Goal: Navigation & Orientation: Find specific page/section

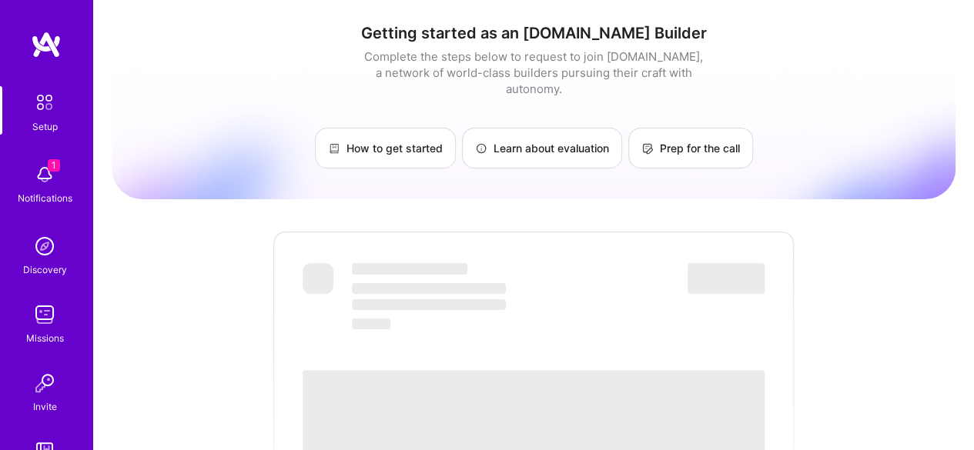
scroll to position [154, 0]
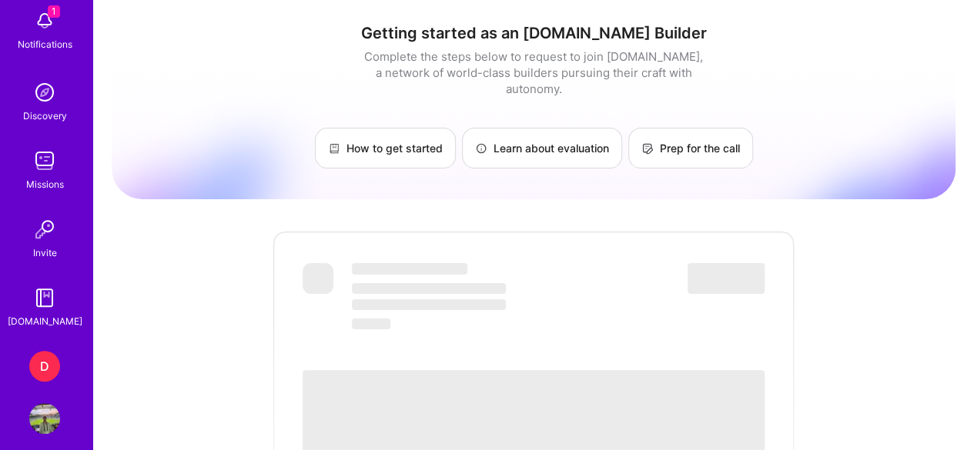
click at [33, 232] on img at bounding box center [44, 229] width 31 height 31
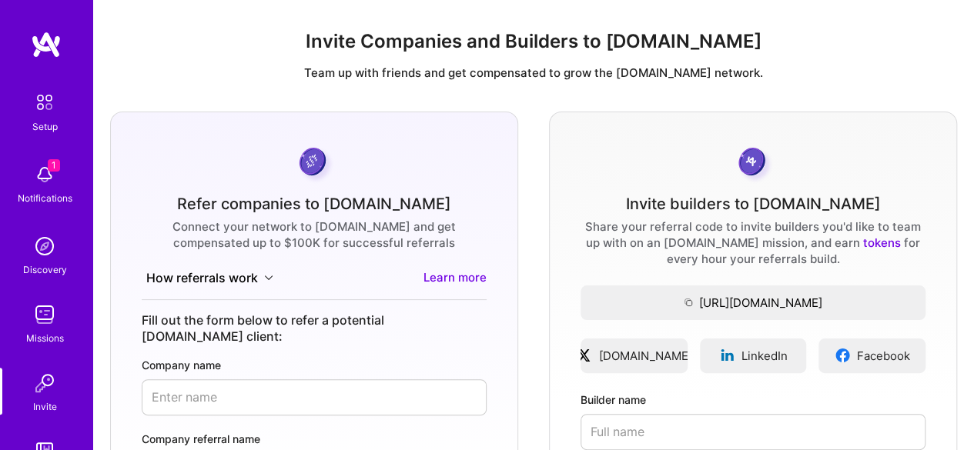
click at [49, 324] on img at bounding box center [44, 315] width 31 height 31
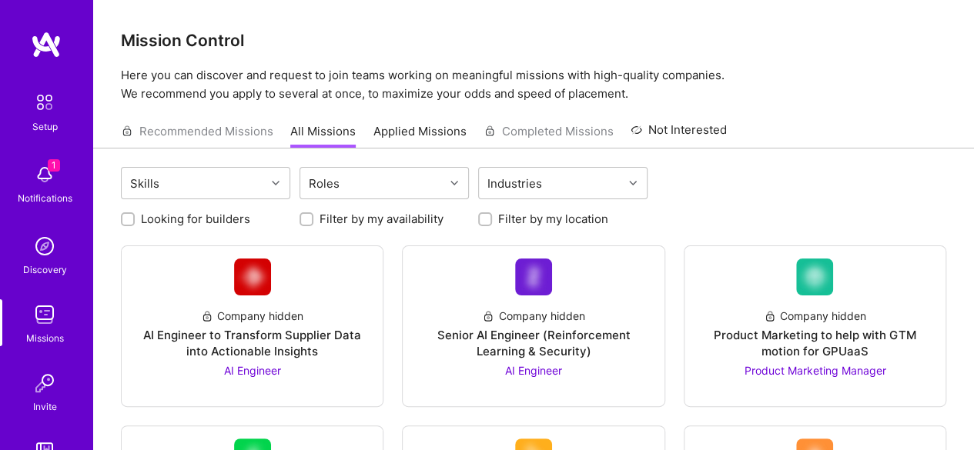
click at [41, 394] on img at bounding box center [44, 383] width 31 height 31
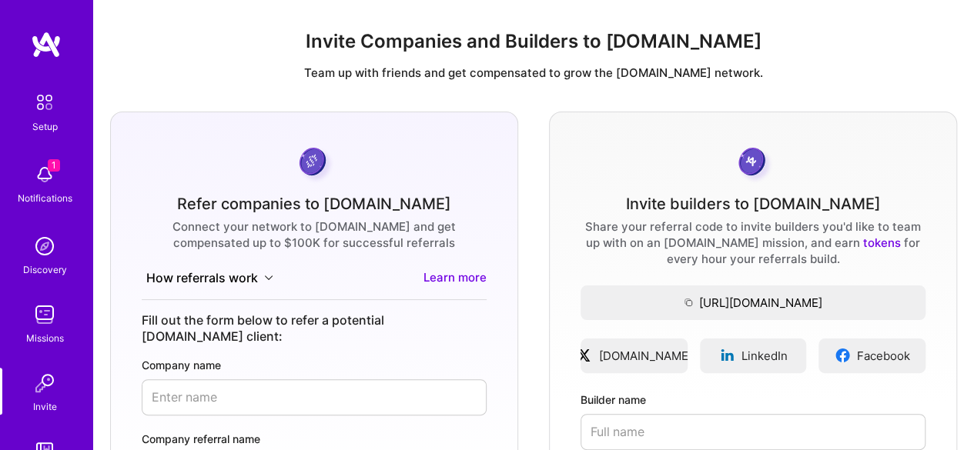
click at [34, 332] on div "Missions" at bounding box center [45, 338] width 38 height 16
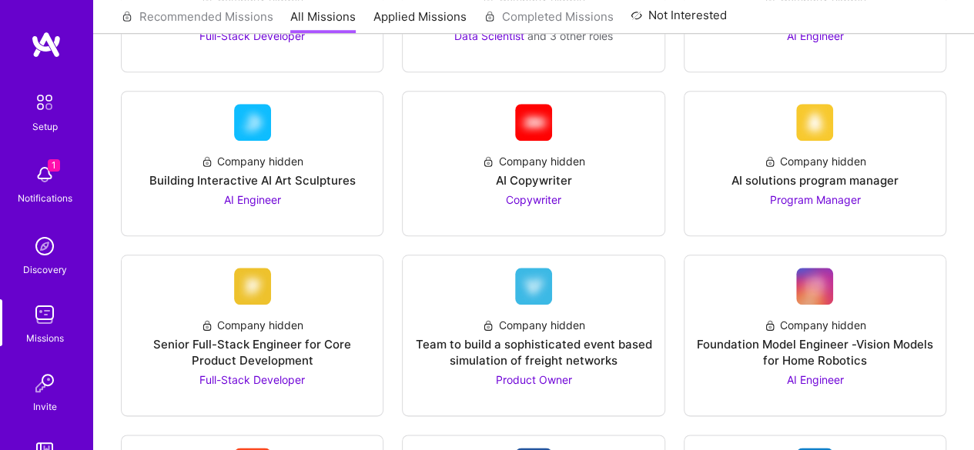
scroll to position [693, 0]
